Goal: Task Accomplishment & Management: Manage account settings

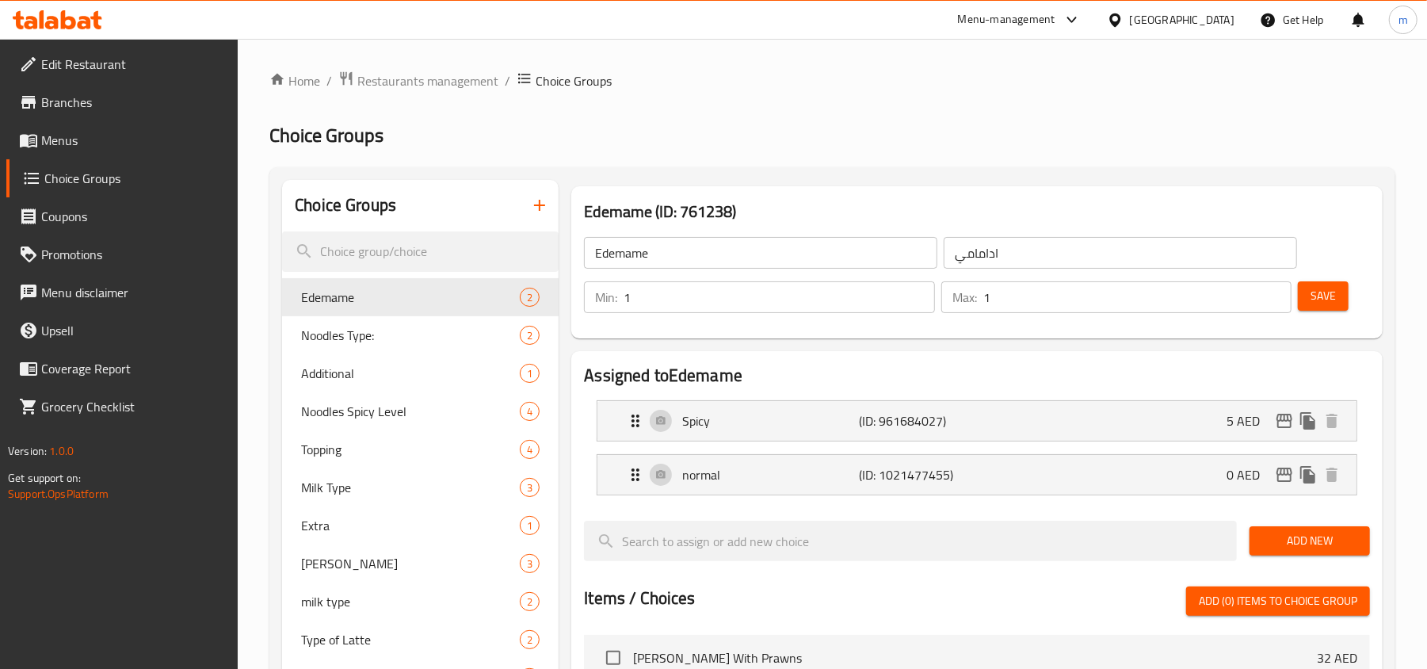
click at [52, 13] on icon at bounding box center [58, 19] width 90 height 19
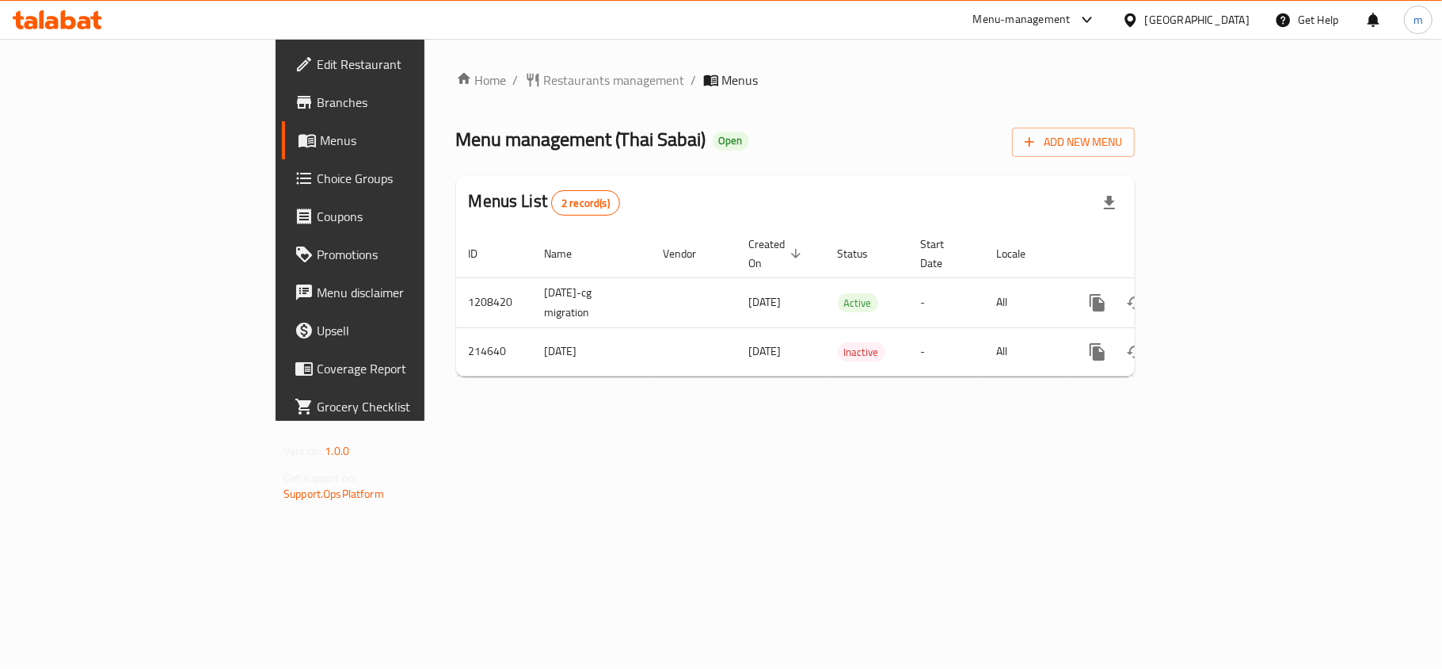
click at [317, 188] on span "Choice Groups" at bounding box center [410, 178] width 187 height 19
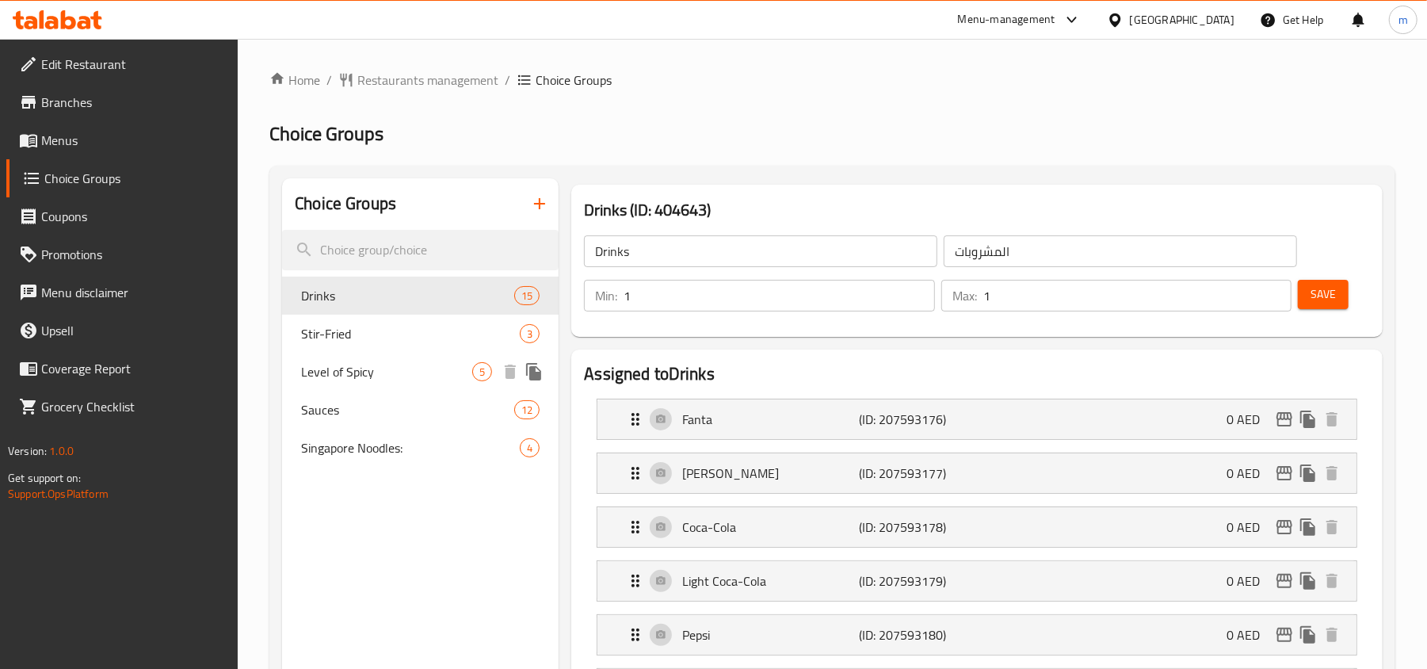
click at [406, 382] on div "Level of Spicy 5" at bounding box center [420, 371] width 276 height 38
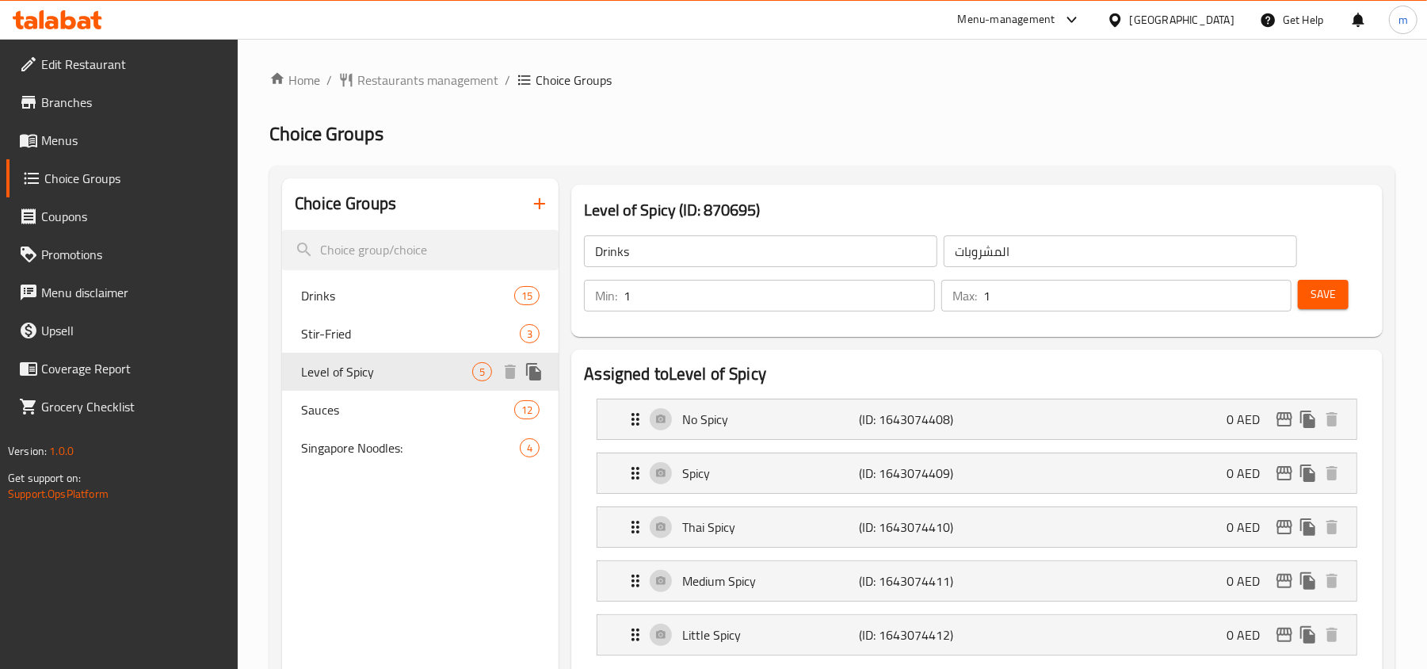
type input "Level of Spicy"
type input "مستوى الحارة"
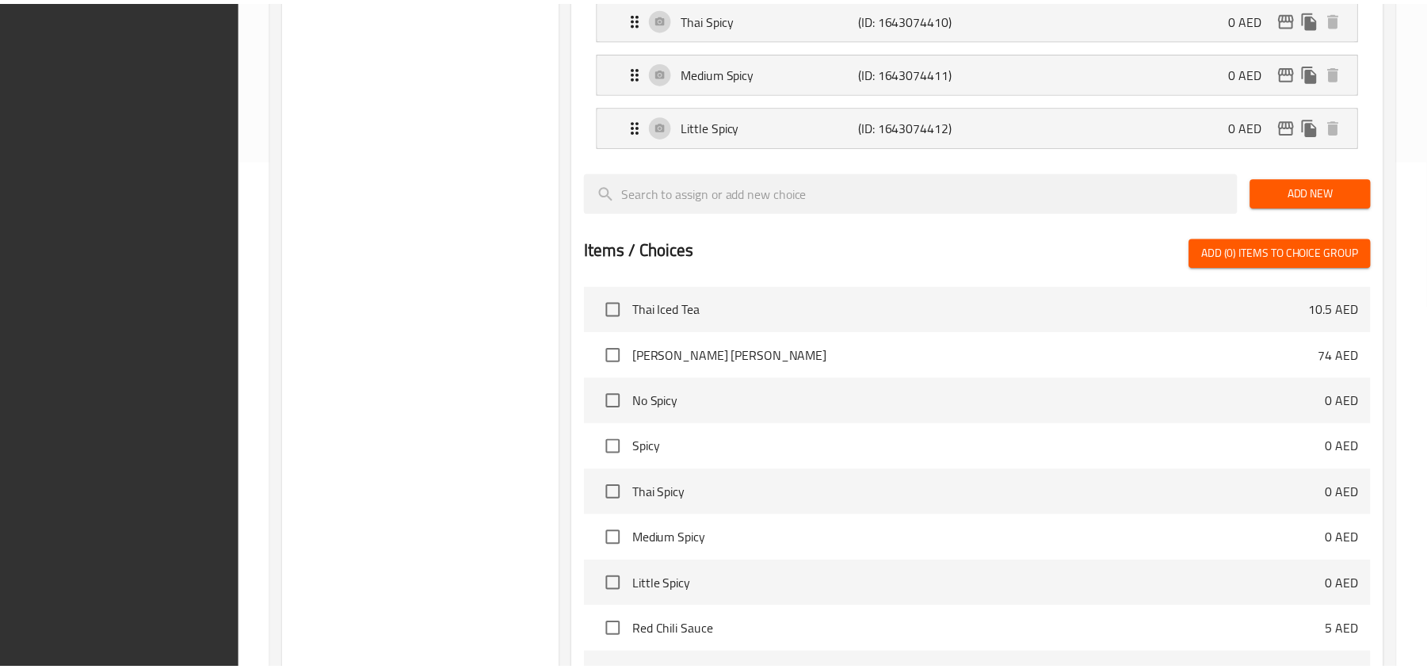
scroll to position [698, 0]
